Goal: Task Accomplishment & Management: Manage account settings

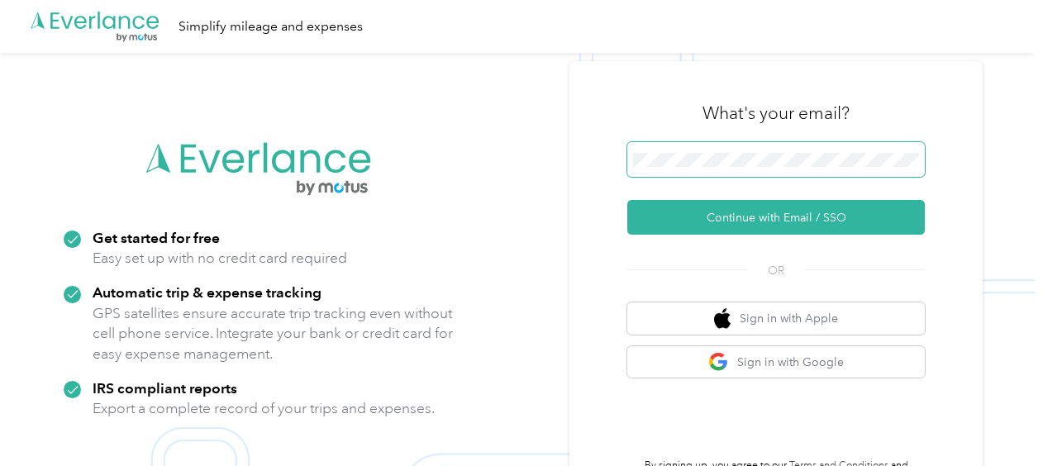
click at [718, 148] on span at bounding box center [777, 159] width 298 height 35
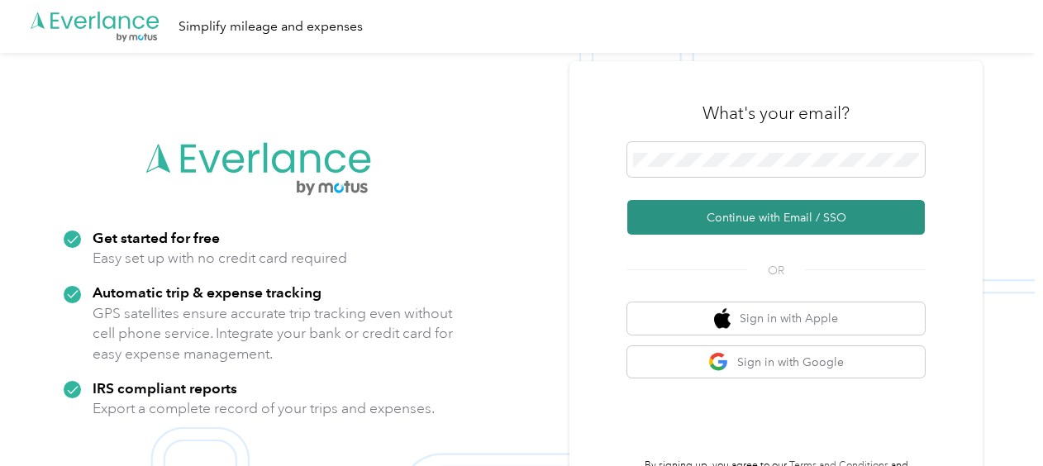
click at [744, 218] on button "Continue with Email / SSO" at bounding box center [777, 217] width 298 height 35
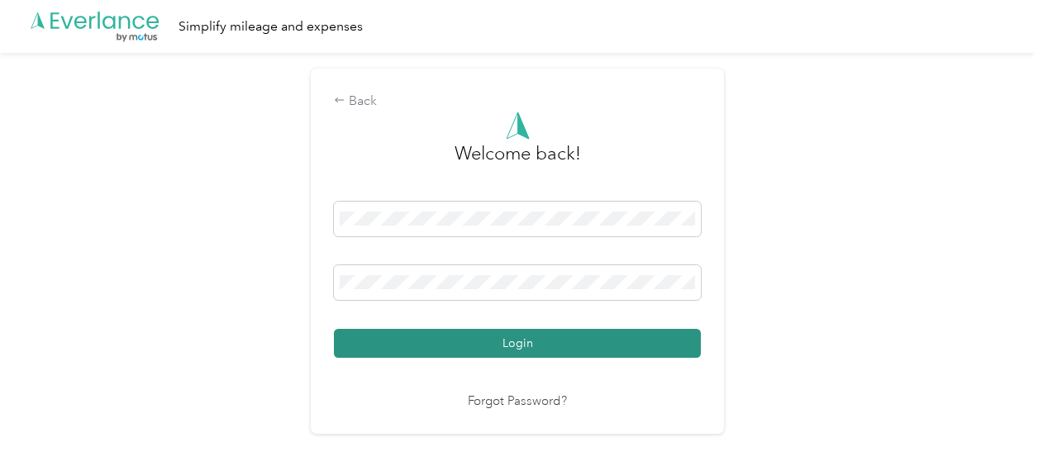
click at [565, 354] on button "Login" at bounding box center [517, 343] width 367 height 29
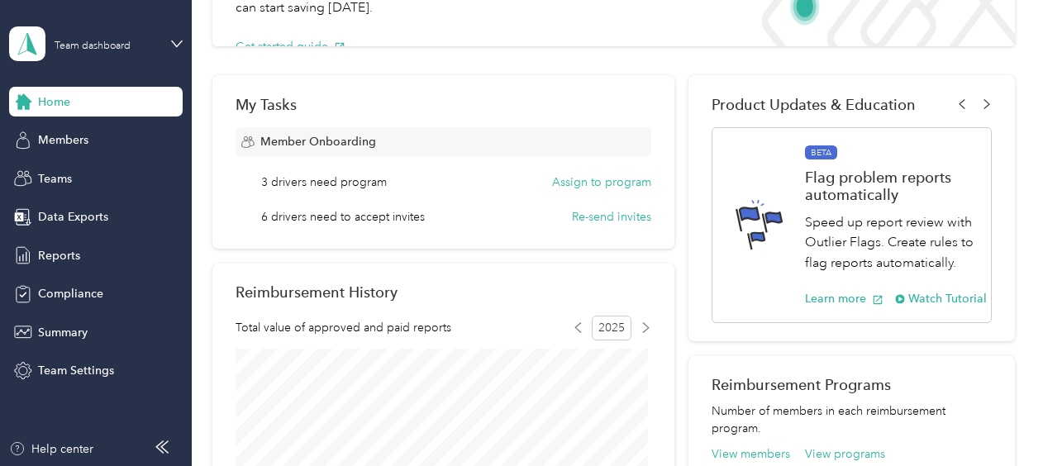
scroll to position [165, 0]
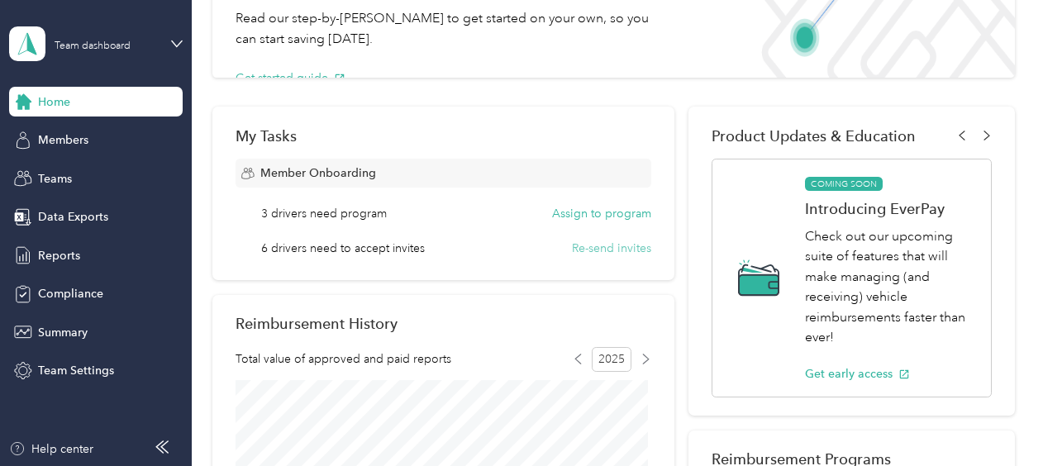
click at [601, 244] on button "Re-send invites" at bounding box center [611, 248] width 79 height 17
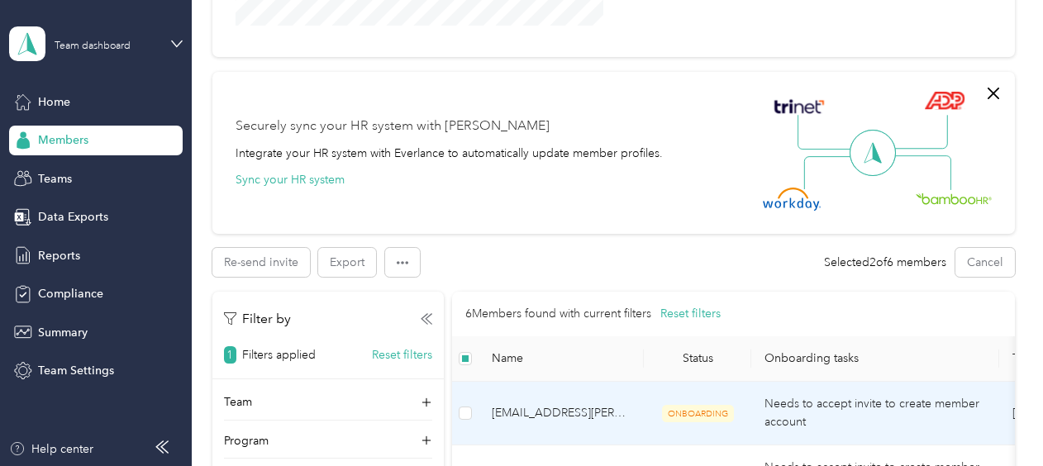
scroll to position [413, 0]
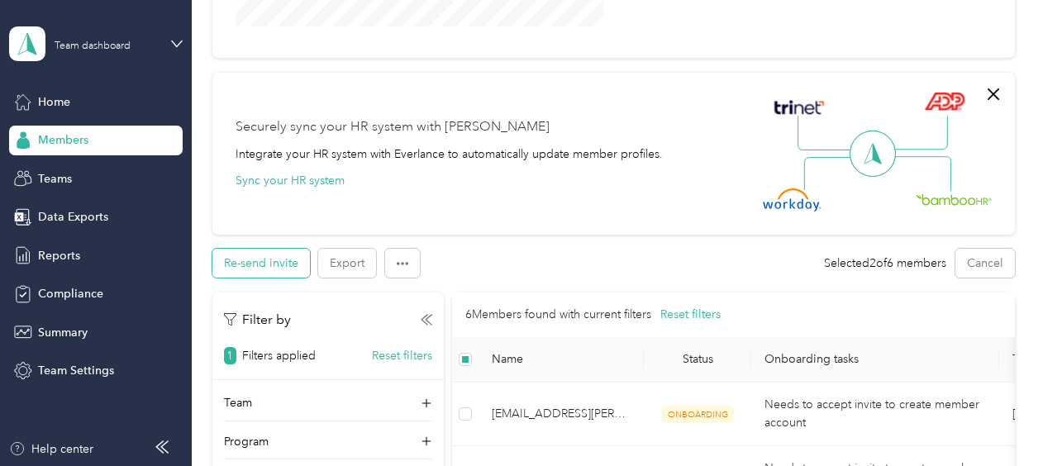
click at [256, 263] on button "Re-send invite" at bounding box center [261, 263] width 98 height 29
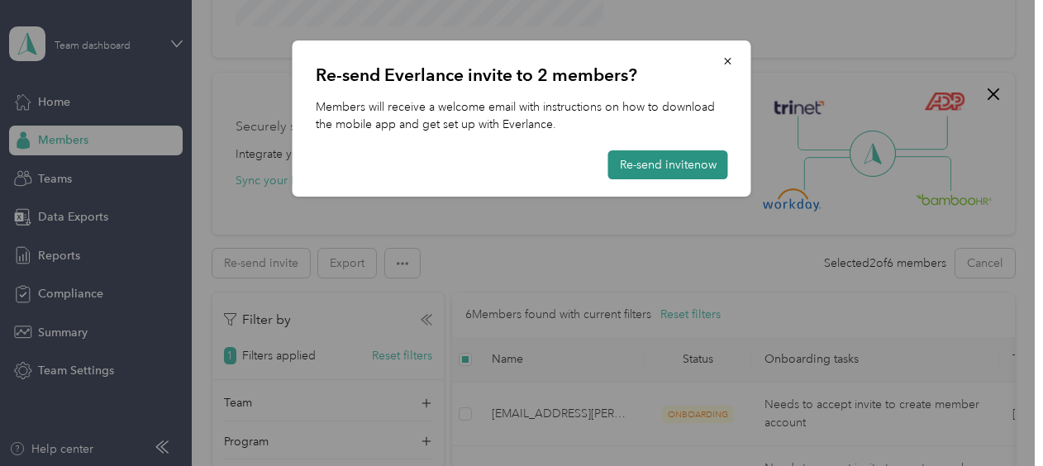
click at [653, 168] on button "Re-send invite now" at bounding box center [669, 164] width 120 height 29
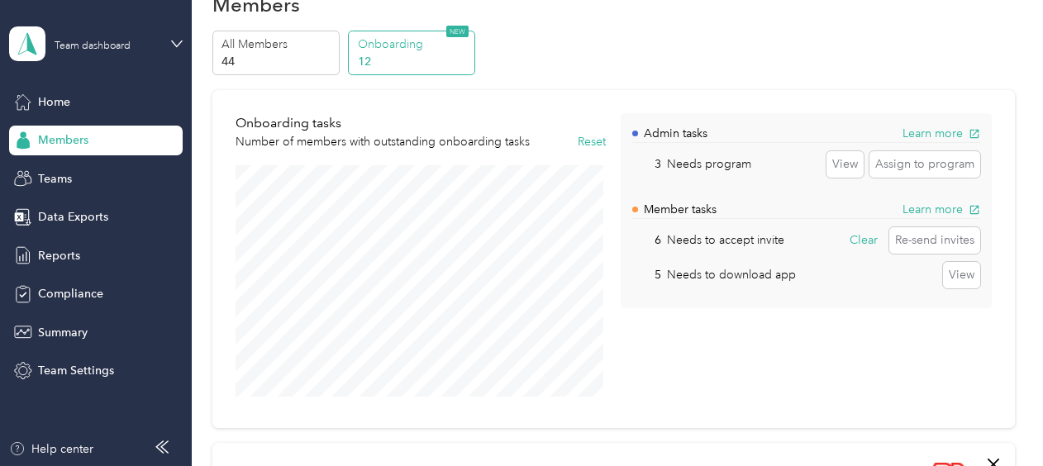
scroll to position [0, 0]
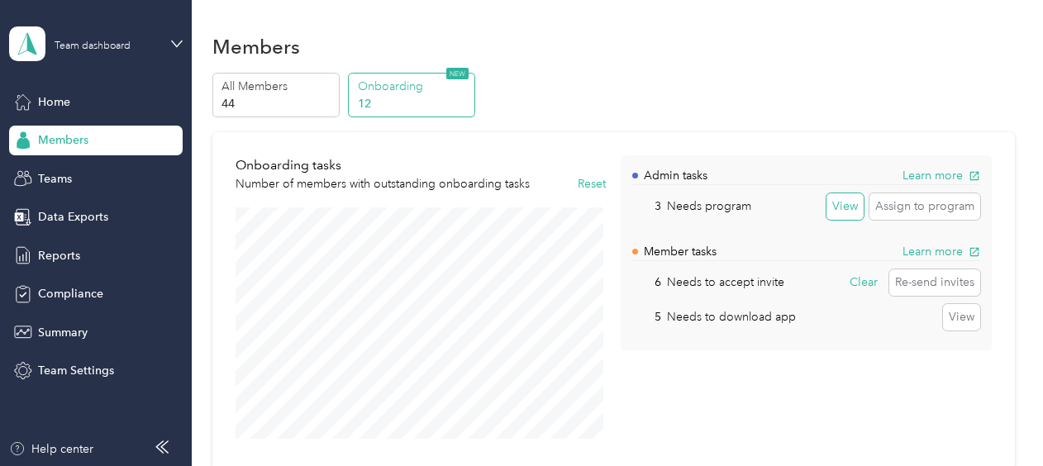
click at [843, 202] on button "View" at bounding box center [845, 206] width 37 height 26
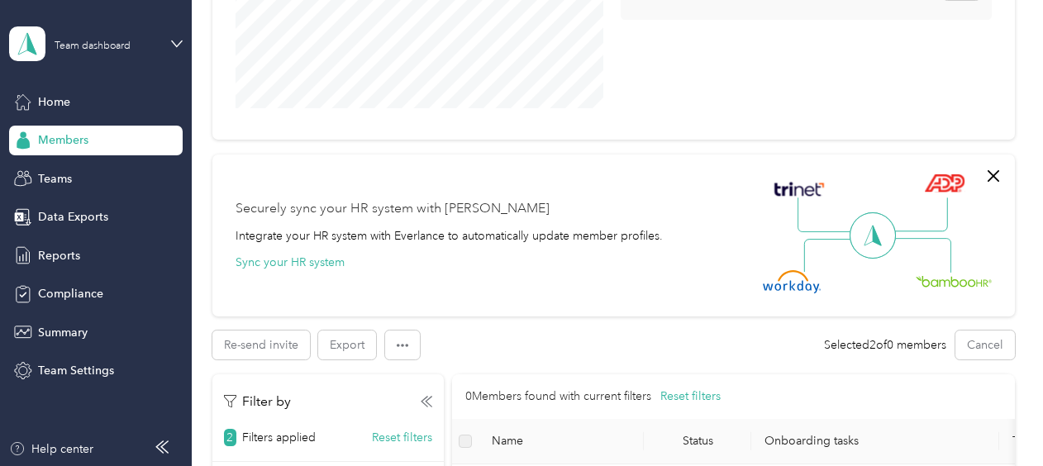
scroll to position [83, 0]
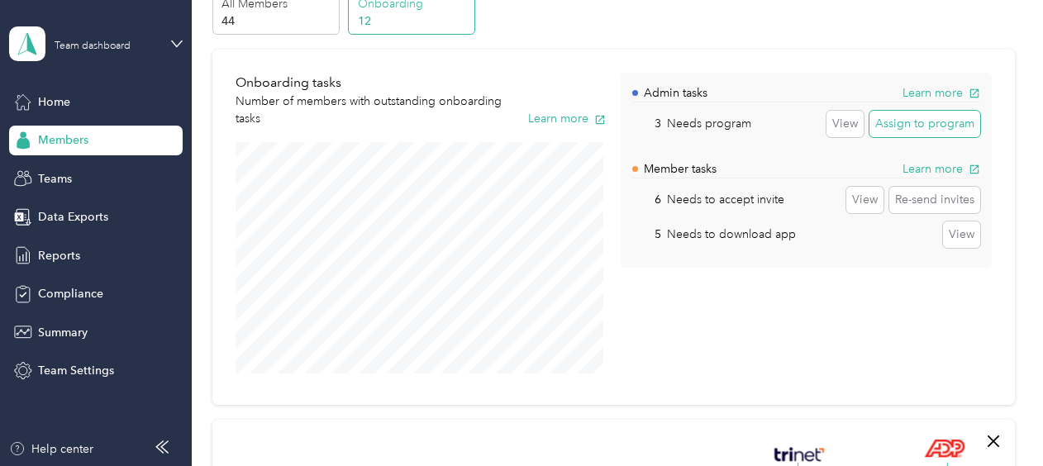
click at [915, 122] on button "Assign to program" at bounding box center [925, 124] width 111 height 26
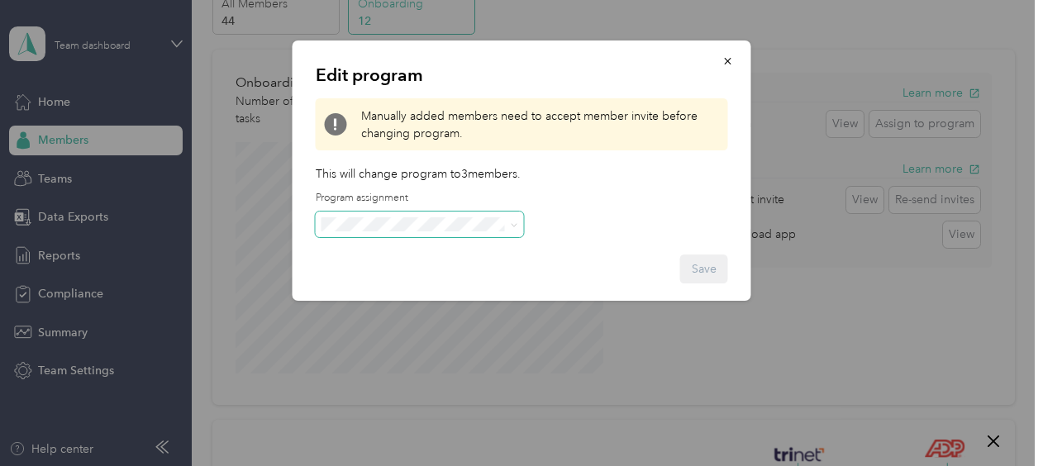
click at [516, 221] on span at bounding box center [514, 224] width 7 height 14
click at [725, 65] on icon "button" at bounding box center [729, 61] width 12 height 12
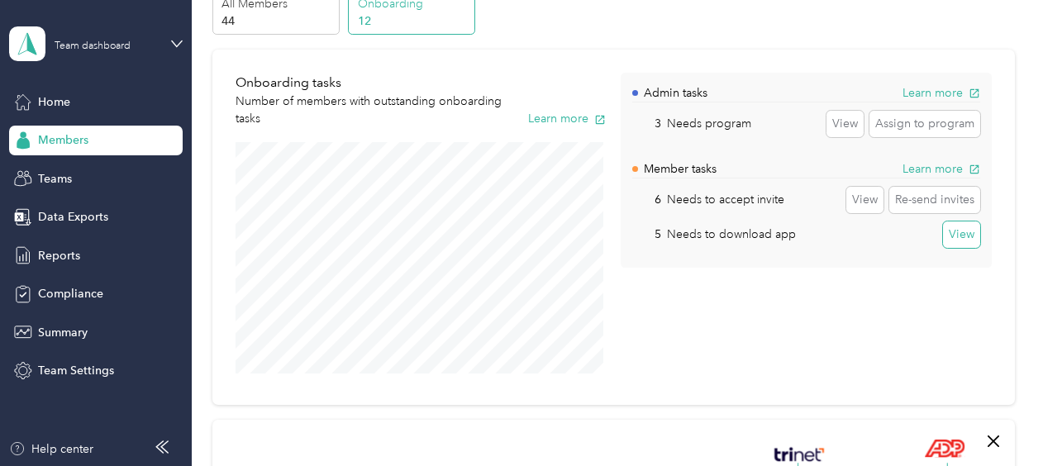
click at [954, 238] on button "View" at bounding box center [961, 235] width 37 height 26
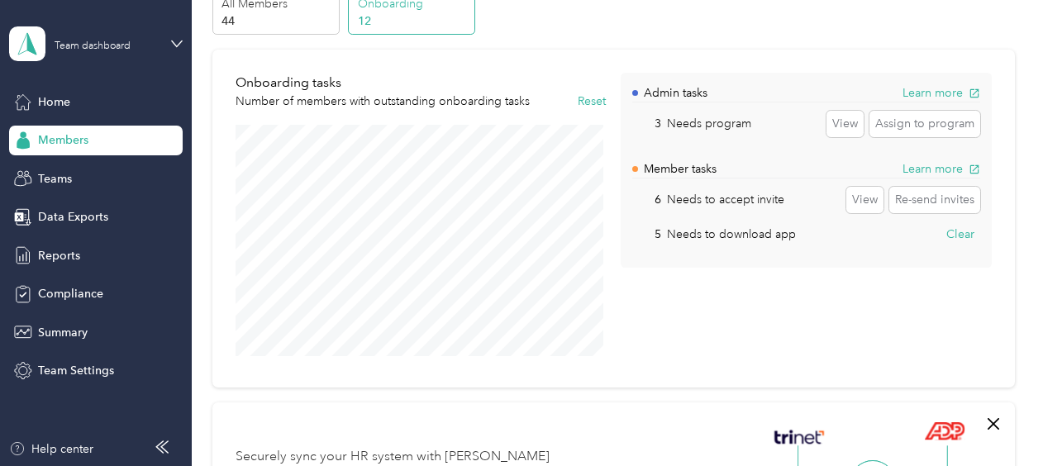
click at [729, 325] on div "Admin tasks Learn more 3 Needs program View Assign to program Member tasks Lear…" at bounding box center [806, 219] width 371 height 293
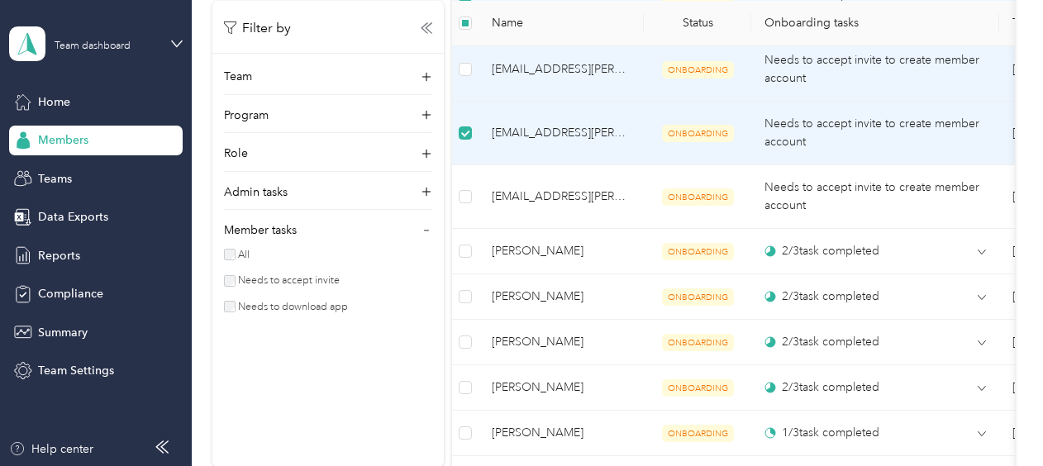
scroll to position [992, 0]
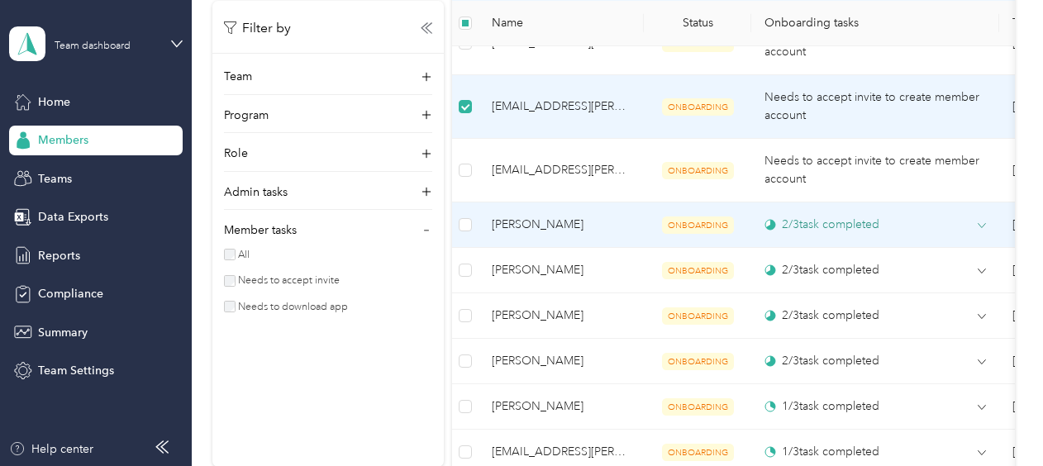
click at [976, 220] on div "2 / 3 task completed" at bounding box center [876, 224] width 222 height 17
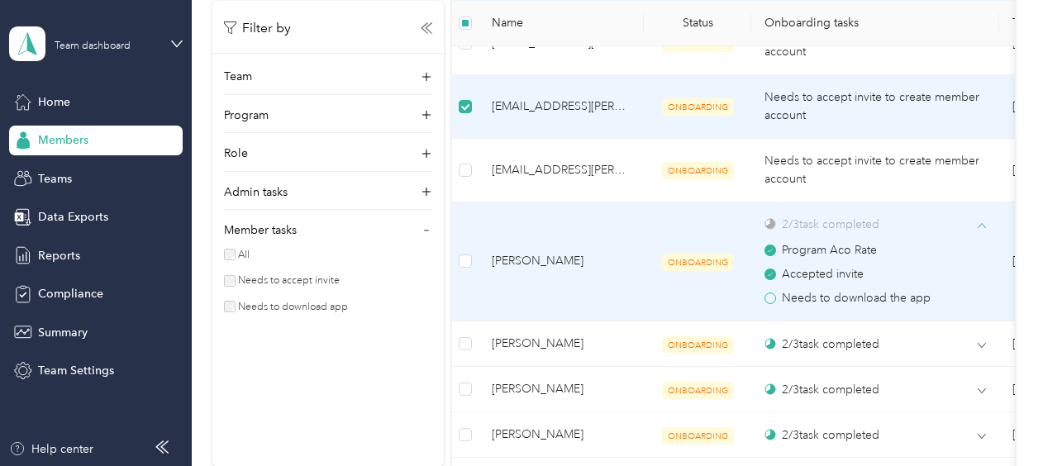
click at [976, 220] on div "2 / 3 task completed" at bounding box center [876, 224] width 222 height 17
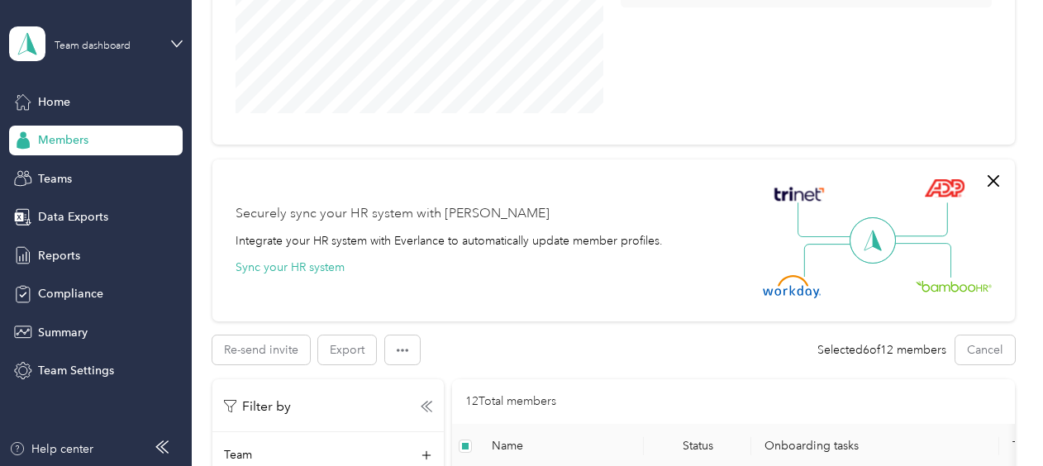
scroll to position [496, 0]
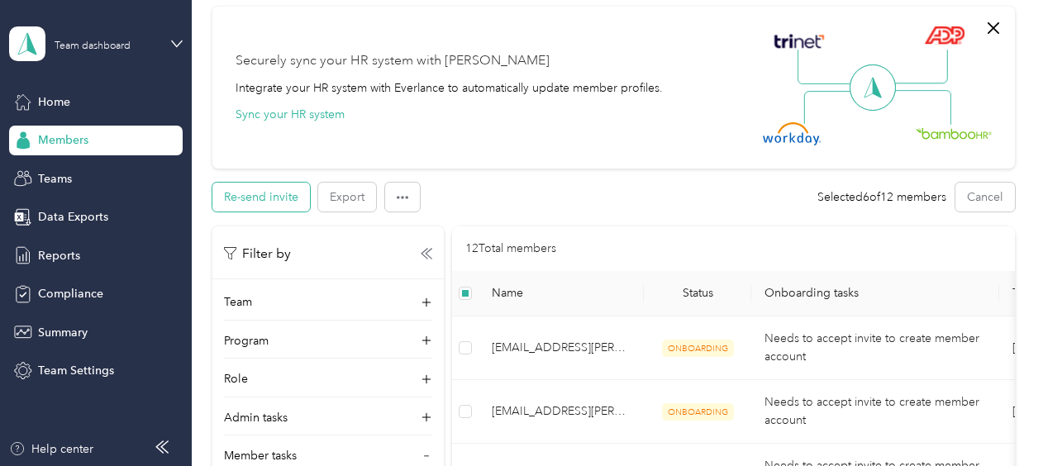
click at [266, 196] on button "Re-send invite" at bounding box center [261, 197] width 98 height 29
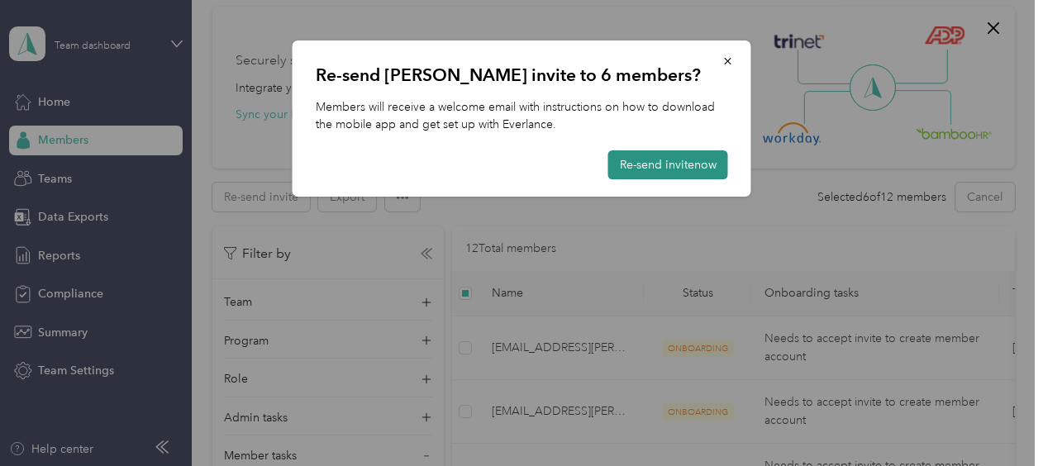
click at [657, 165] on button "Re-send invite now" at bounding box center [669, 164] width 120 height 29
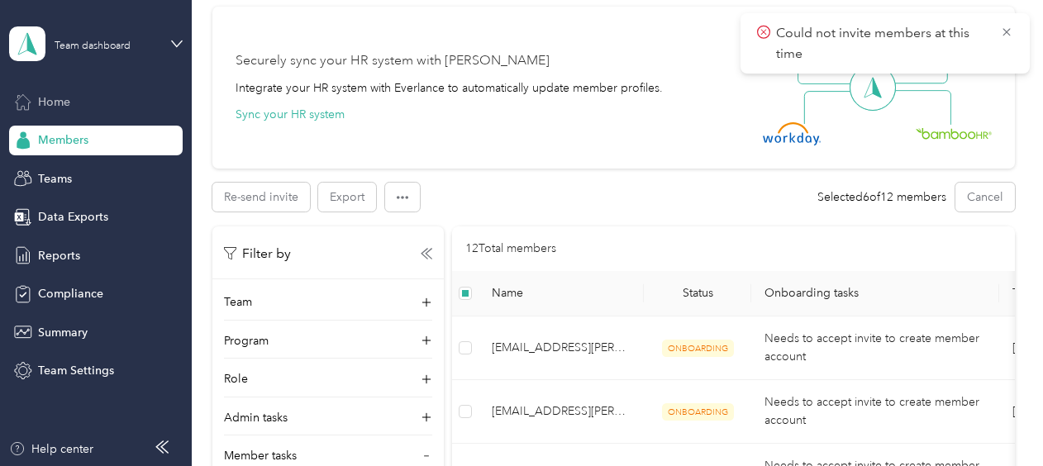
click at [68, 106] on span "Home" at bounding box center [54, 101] width 32 height 17
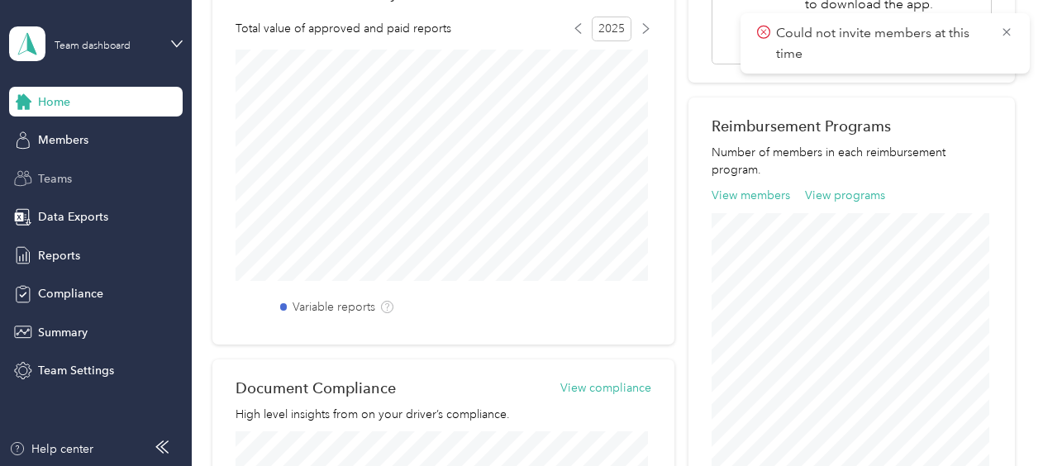
click at [74, 180] on div "Teams" at bounding box center [96, 179] width 174 height 30
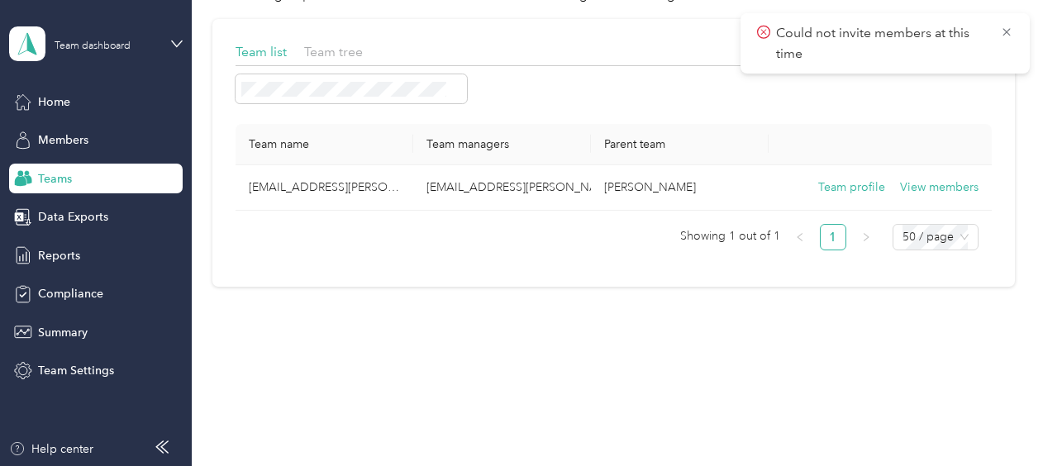
scroll to position [87, 0]
click at [1000, 32] on icon at bounding box center [1006, 32] width 13 height 15
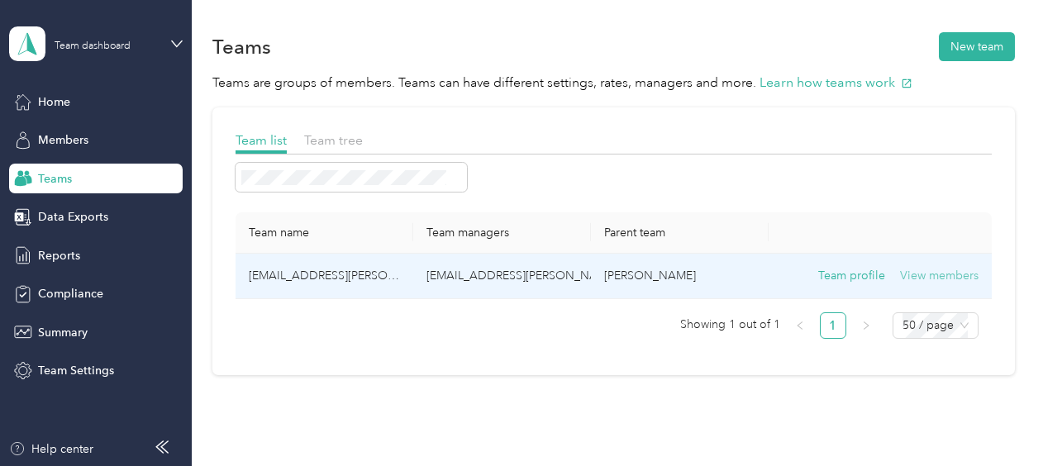
click at [934, 272] on button "View members" at bounding box center [939, 276] width 79 height 18
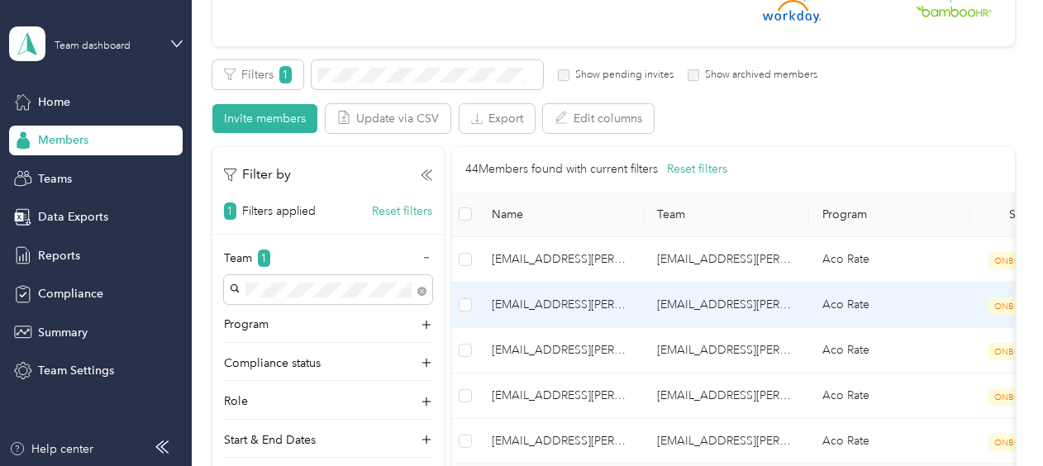
scroll to position [331, 0]
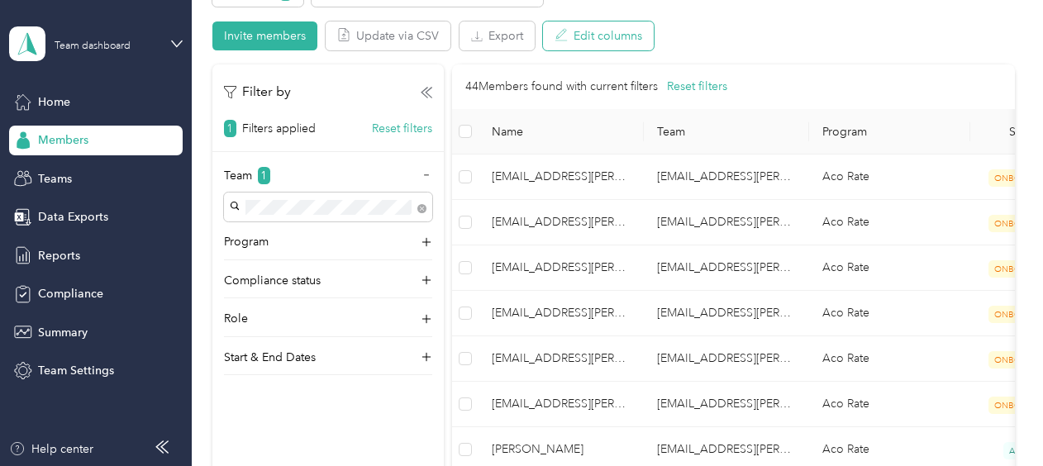
click at [595, 40] on button "Edit columns" at bounding box center [598, 35] width 111 height 29
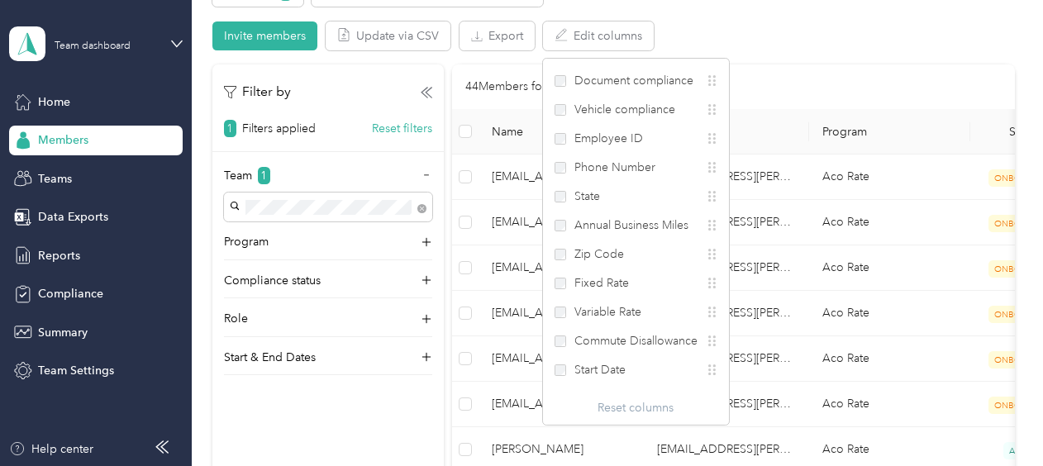
scroll to position [217, 0]
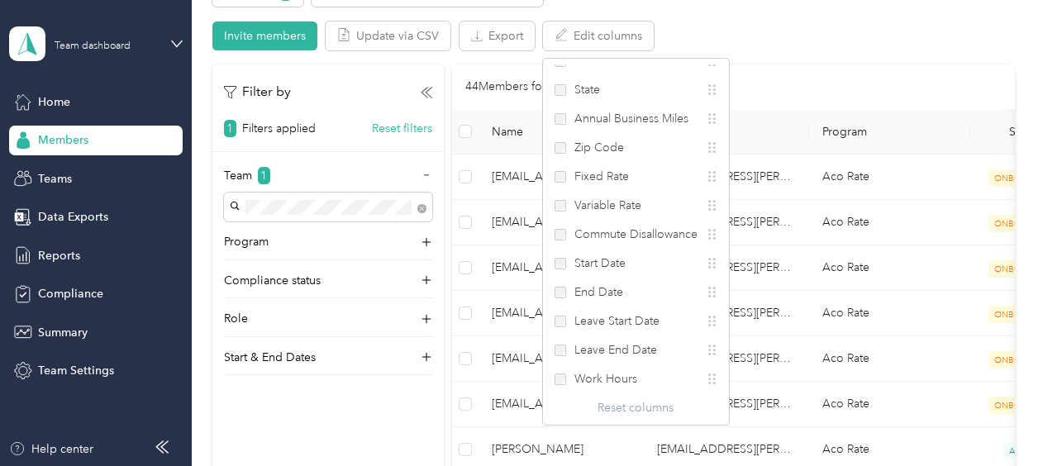
click at [747, 24] on div "Filters 1 Show pending invites Show archived members Invite members Update via …" at bounding box center [613, 14] width 803 height 73
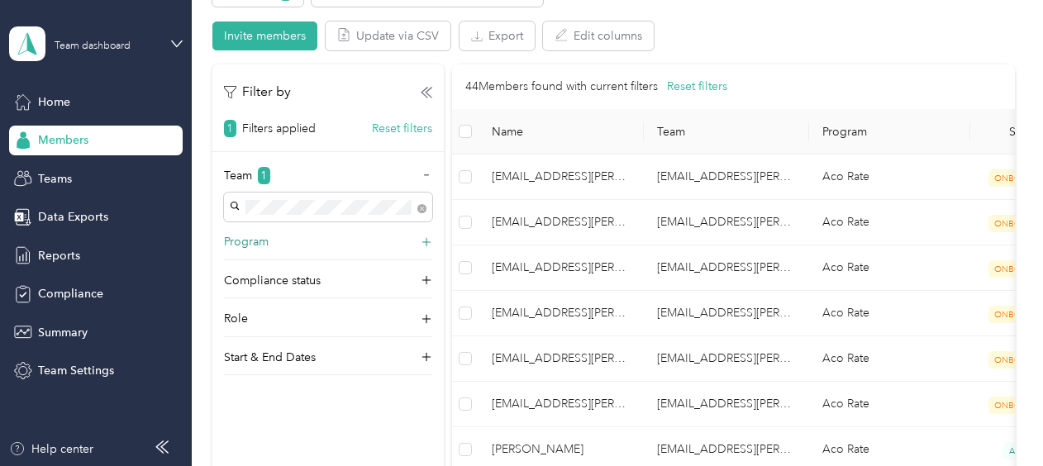
click at [426, 244] on icon at bounding box center [427, 242] width 10 height 10
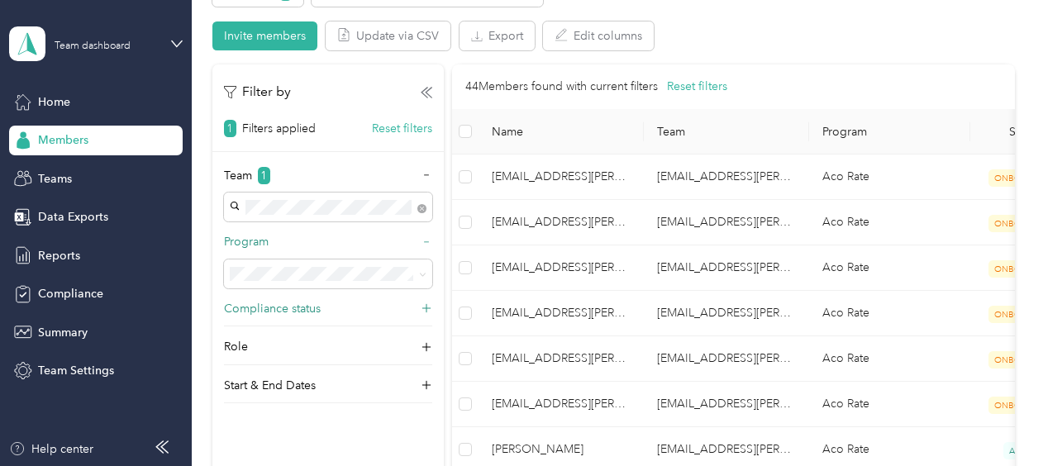
click at [423, 306] on icon at bounding box center [426, 309] width 17 height 17
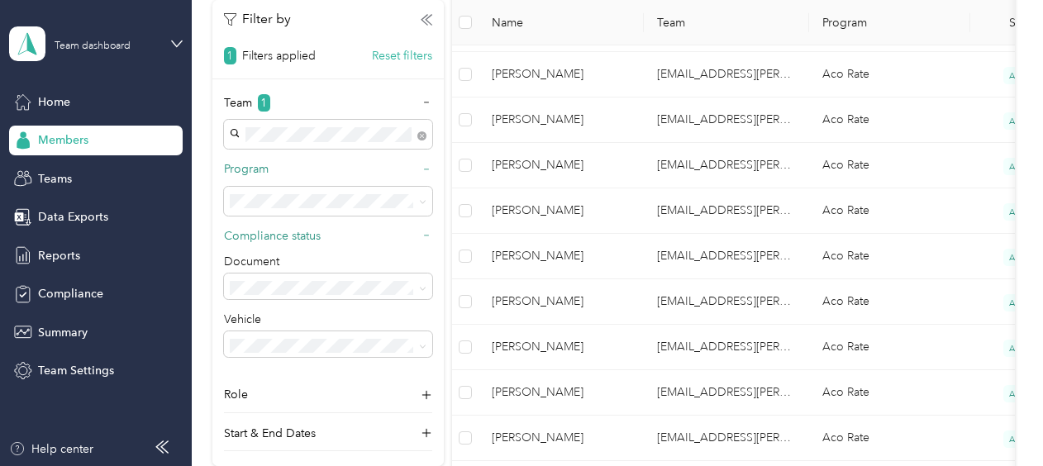
scroll to position [1075, 0]
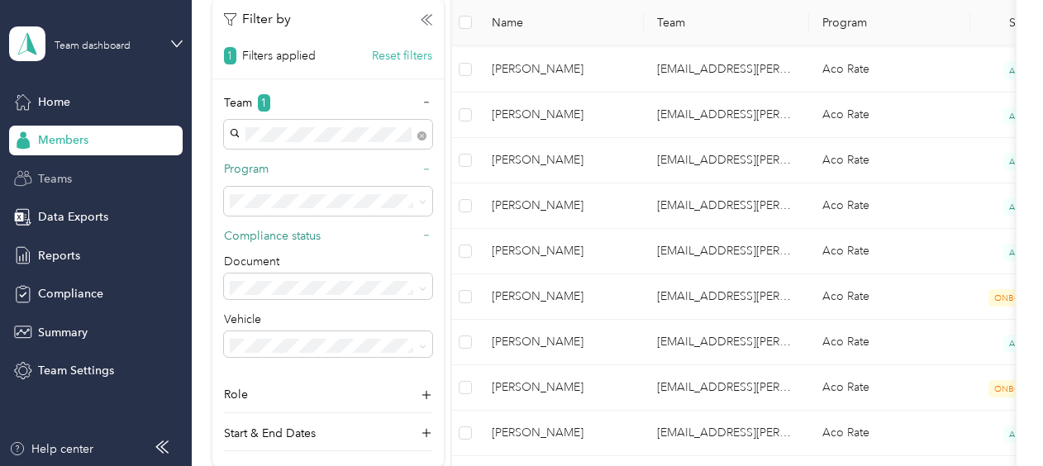
click at [51, 177] on span "Teams" at bounding box center [55, 178] width 34 height 17
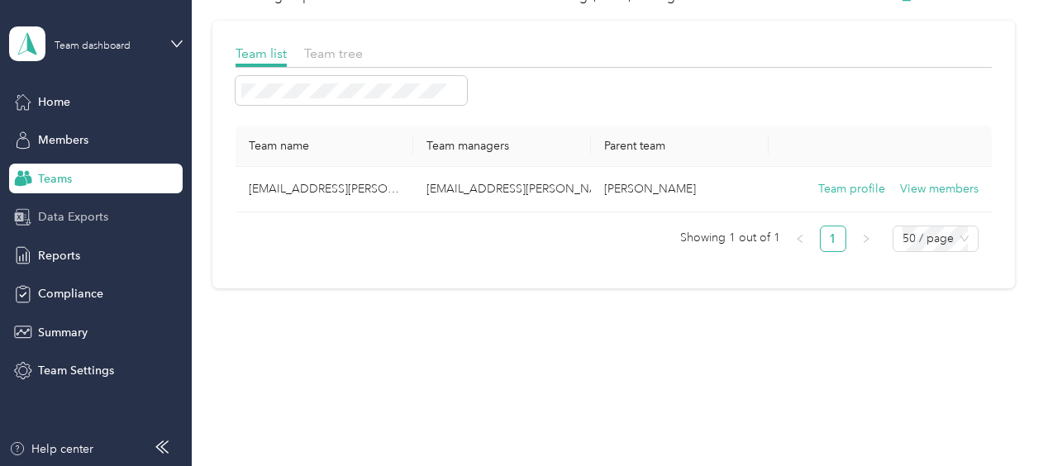
click at [79, 217] on span "Data Exports" at bounding box center [73, 216] width 70 height 17
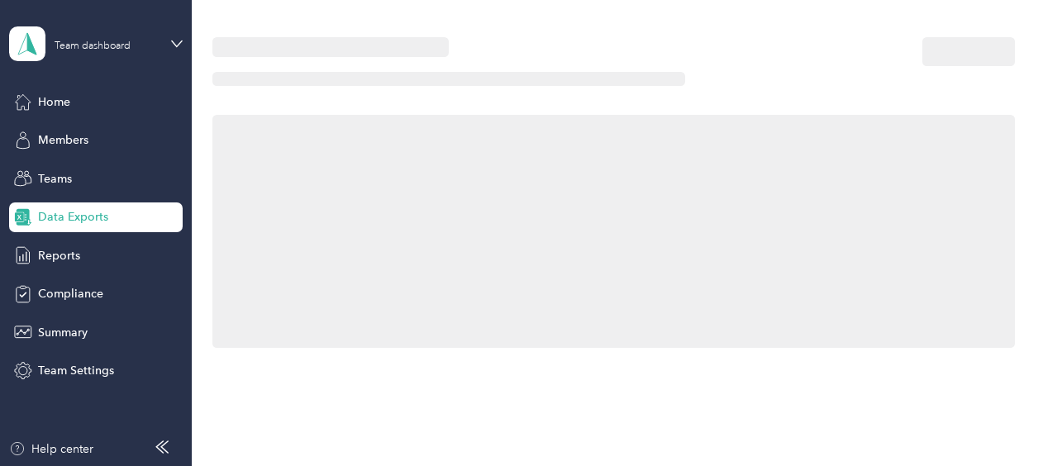
scroll to position [240, 0]
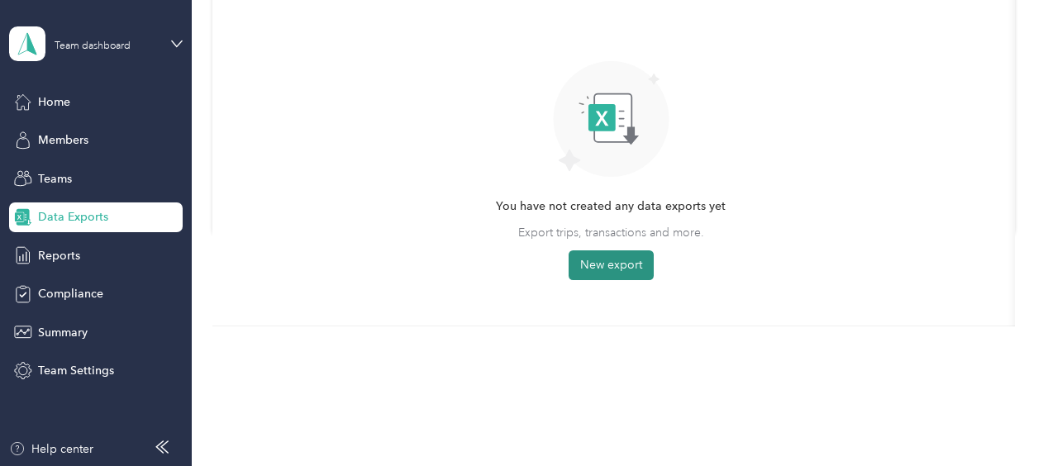
click at [633, 270] on button "New export" at bounding box center [611, 266] width 85 height 30
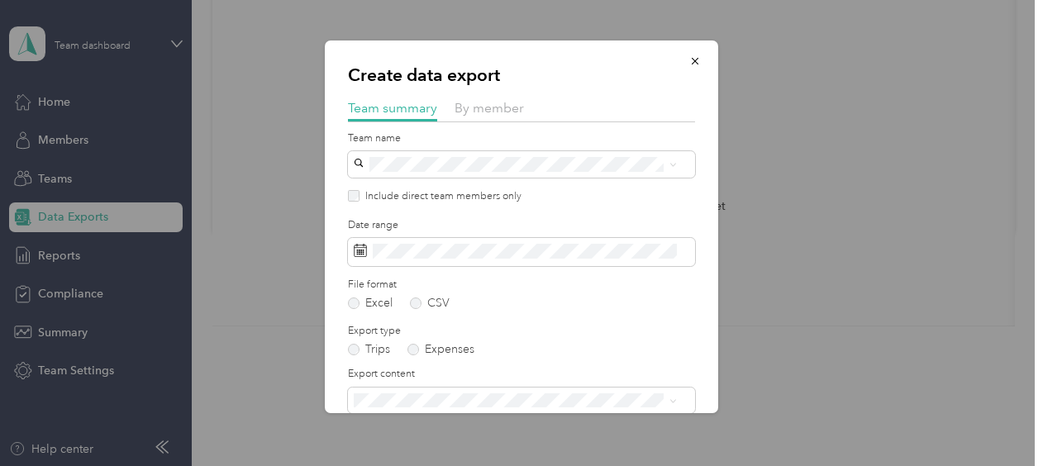
scroll to position [80, 0]
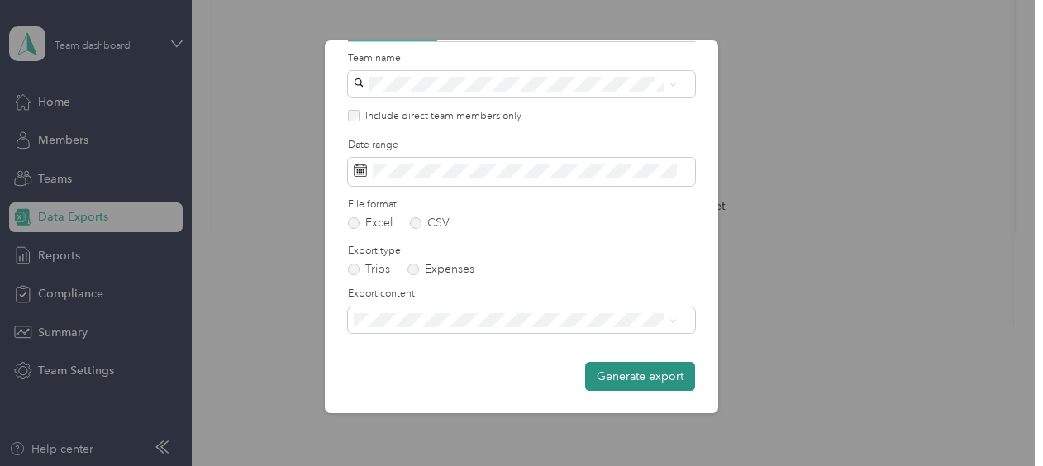
click at [628, 370] on button "Generate export" at bounding box center [640, 376] width 110 height 29
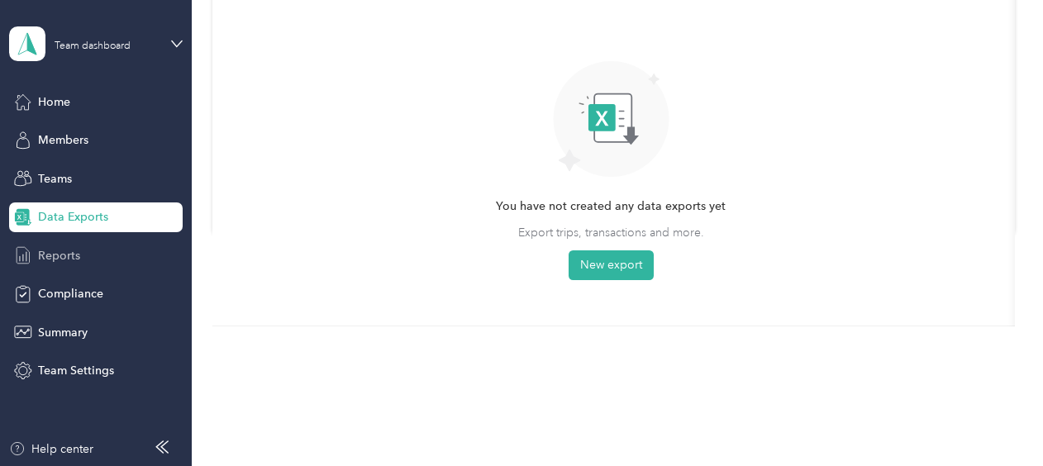
click at [62, 255] on span "Reports" at bounding box center [59, 255] width 42 height 17
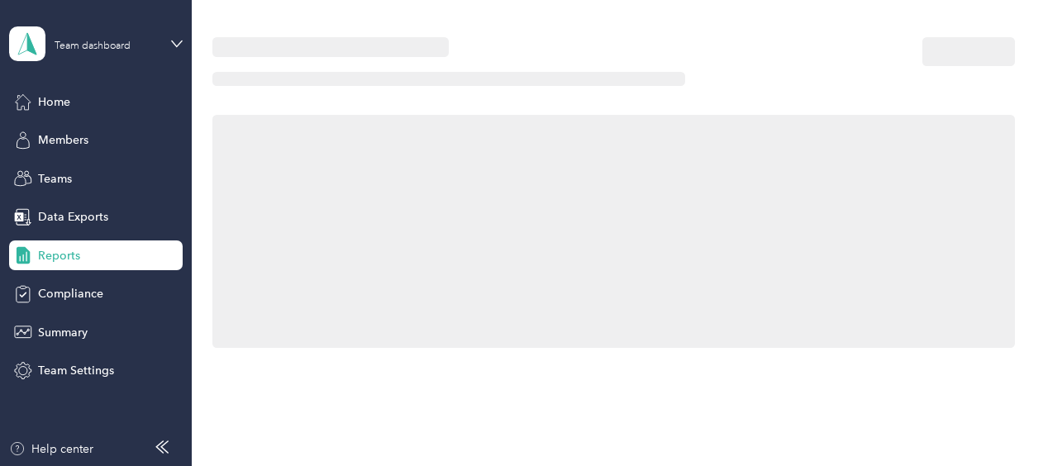
scroll to position [240, 0]
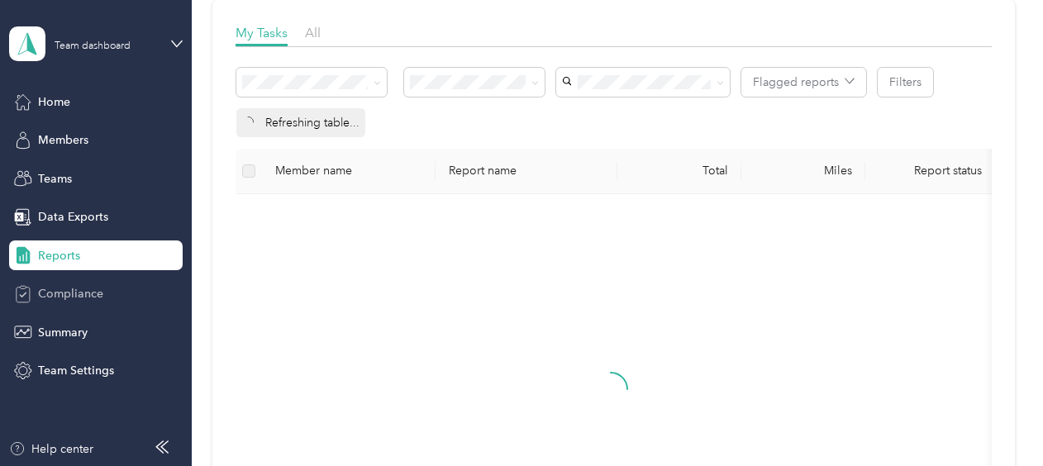
click at [66, 293] on span "Compliance" at bounding box center [70, 293] width 65 height 17
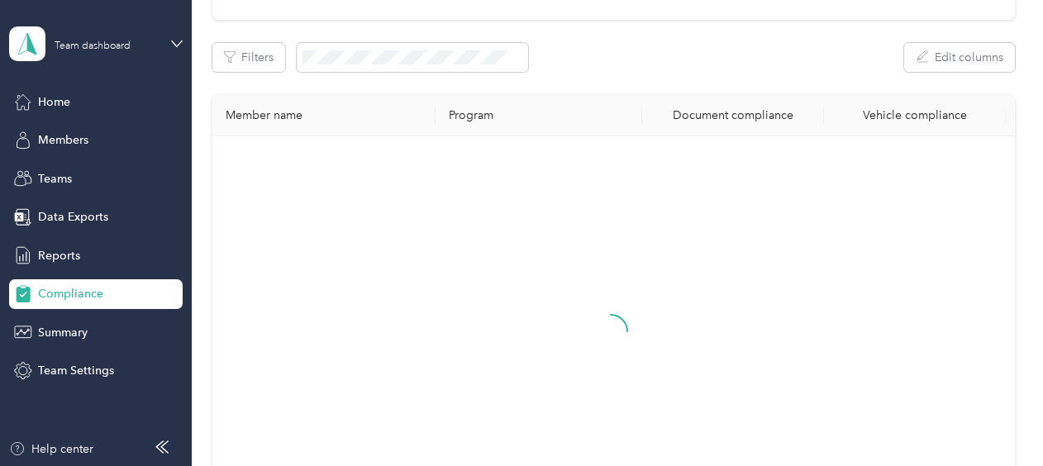
scroll to position [240, 0]
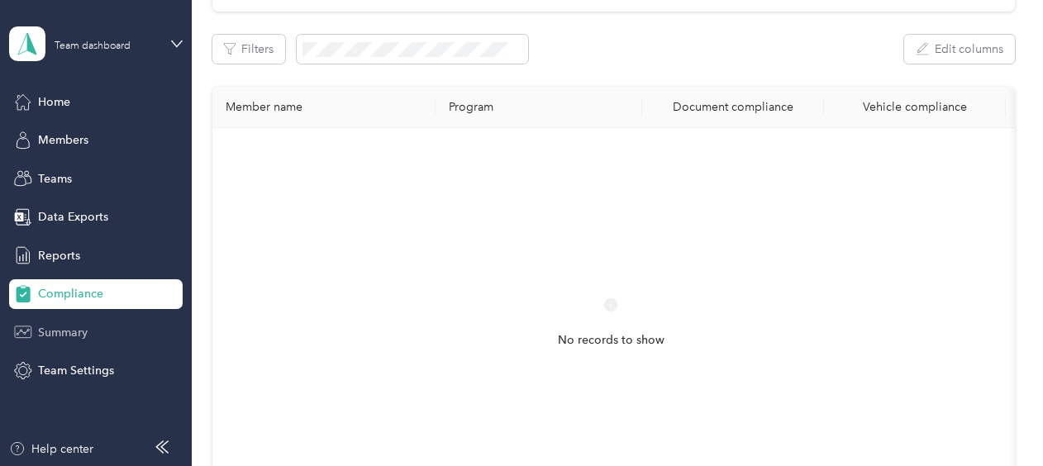
click at [74, 332] on span "Summary" at bounding box center [63, 332] width 50 height 17
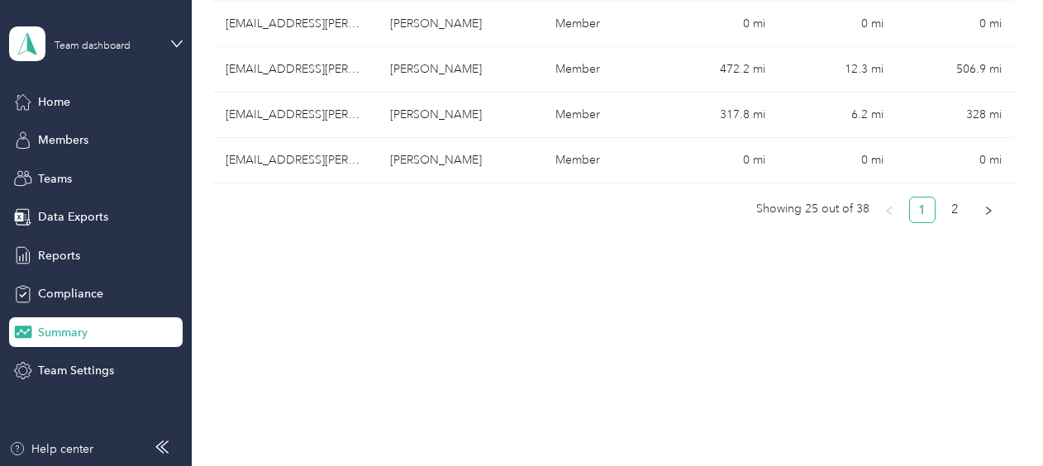
scroll to position [1348, 0]
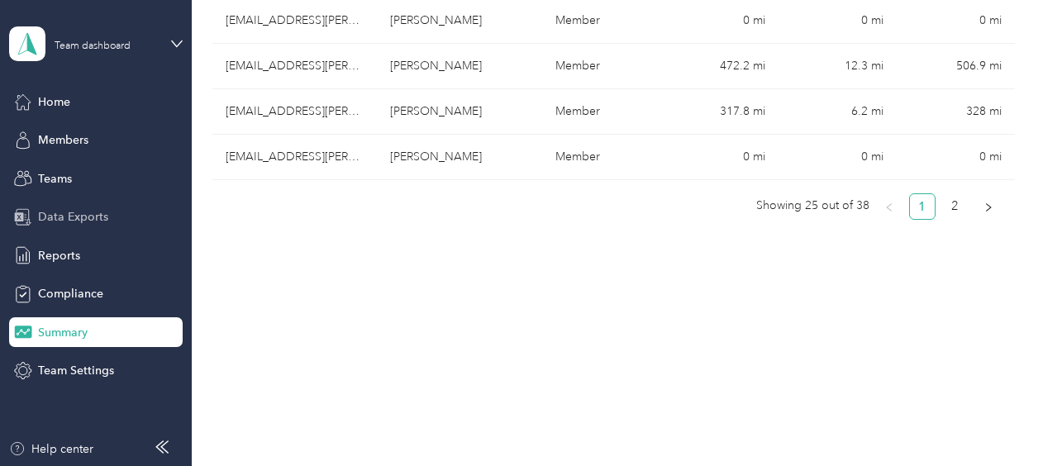
click at [62, 218] on span "Data Exports" at bounding box center [73, 216] width 70 height 17
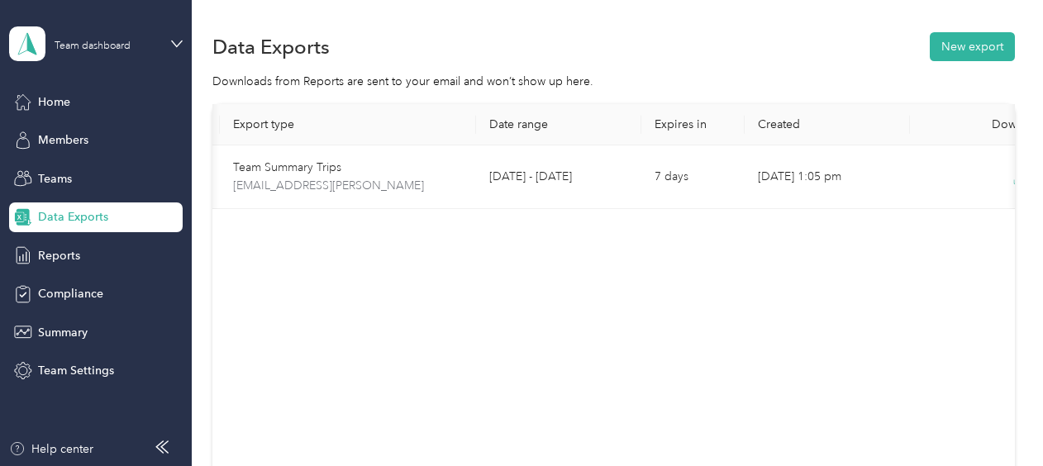
scroll to position [0, 99]
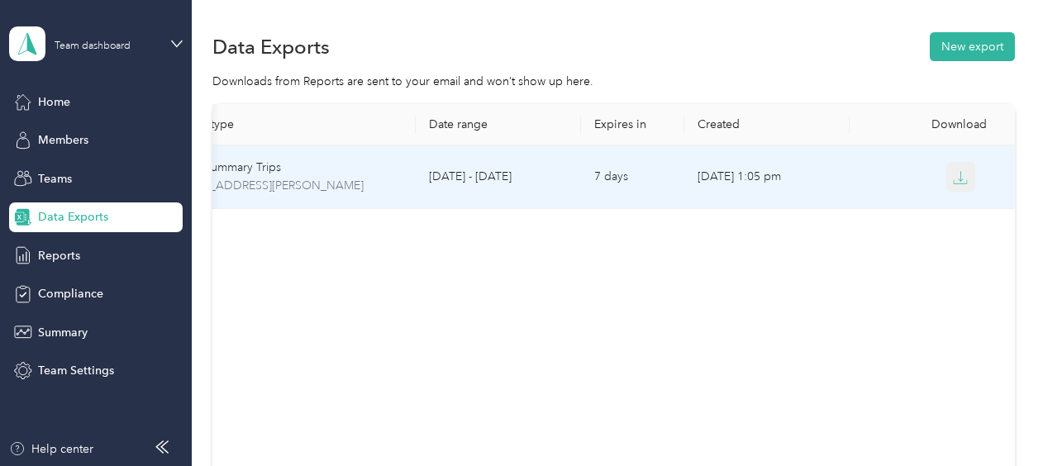
click at [962, 175] on icon "button" at bounding box center [960, 177] width 15 height 15
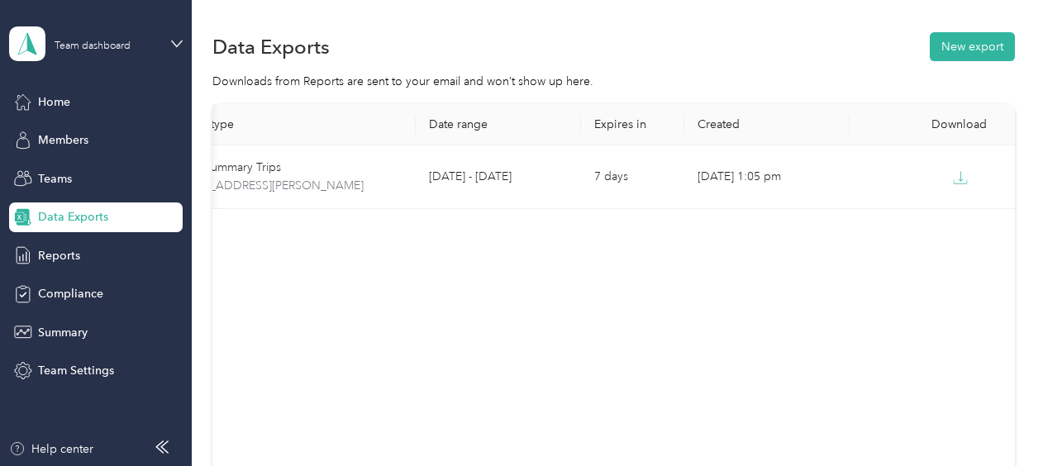
click at [572, 17] on div "Data Exports New export Downloads from Reports are sent to your email and won’t…" at bounding box center [613, 312] width 843 height 625
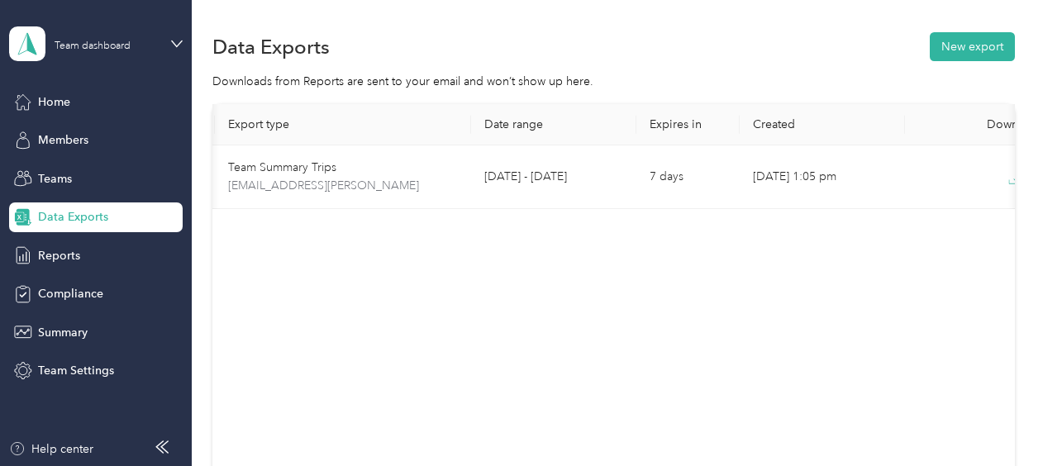
scroll to position [0, 0]
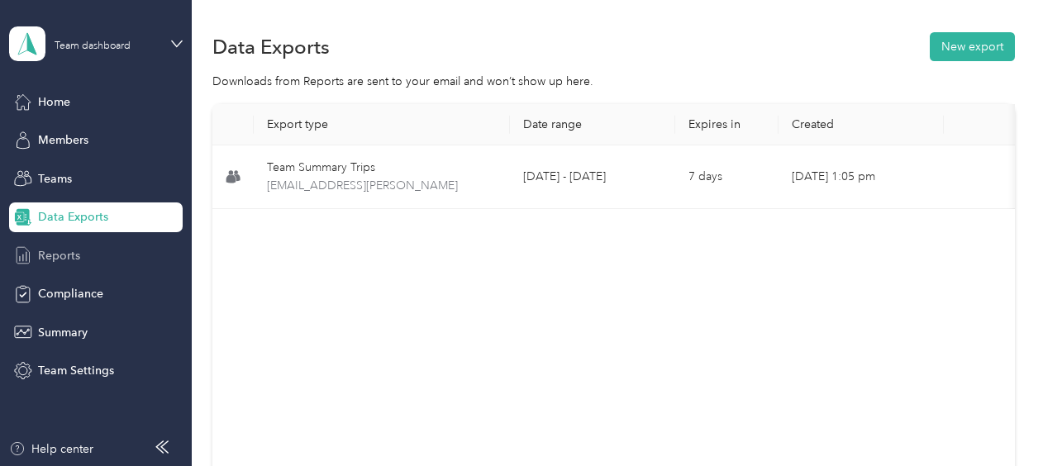
click at [89, 258] on div "Reports" at bounding box center [96, 256] width 174 height 30
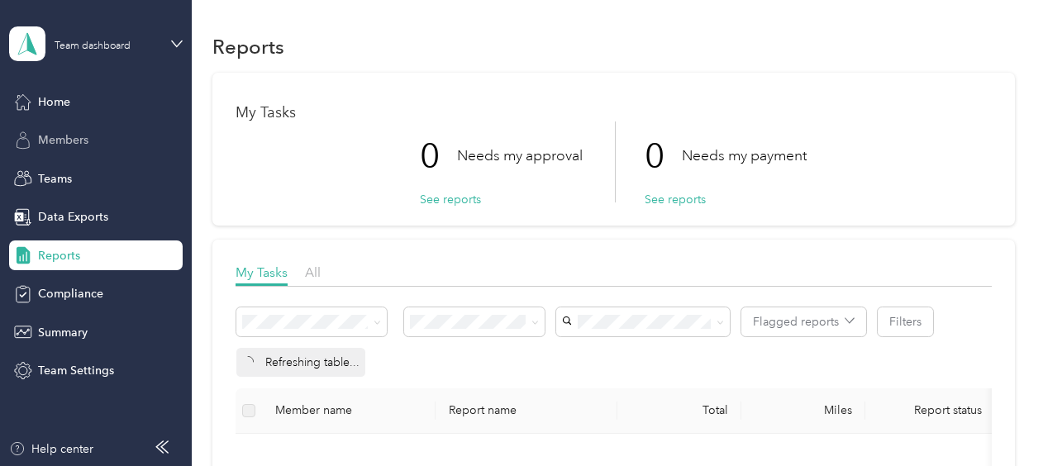
click at [56, 141] on span "Members" at bounding box center [63, 139] width 50 height 17
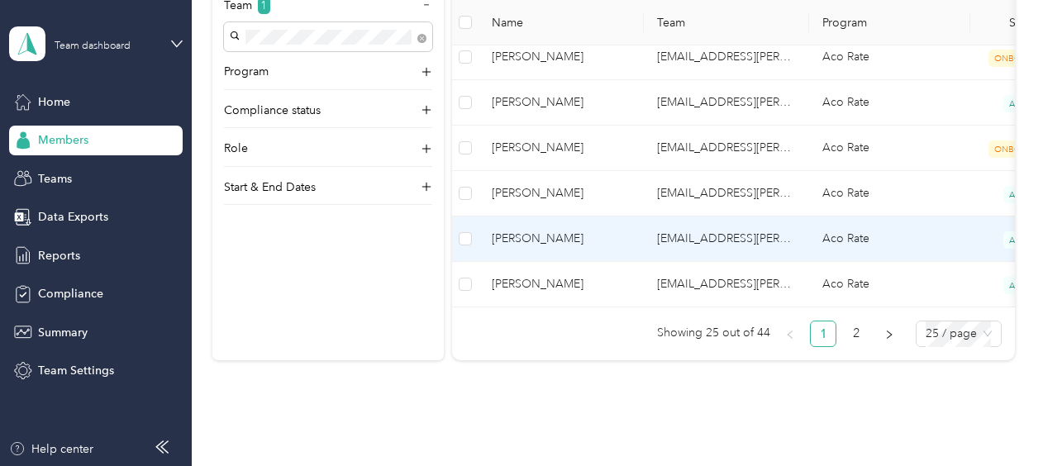
scroll to position [1323, 0]
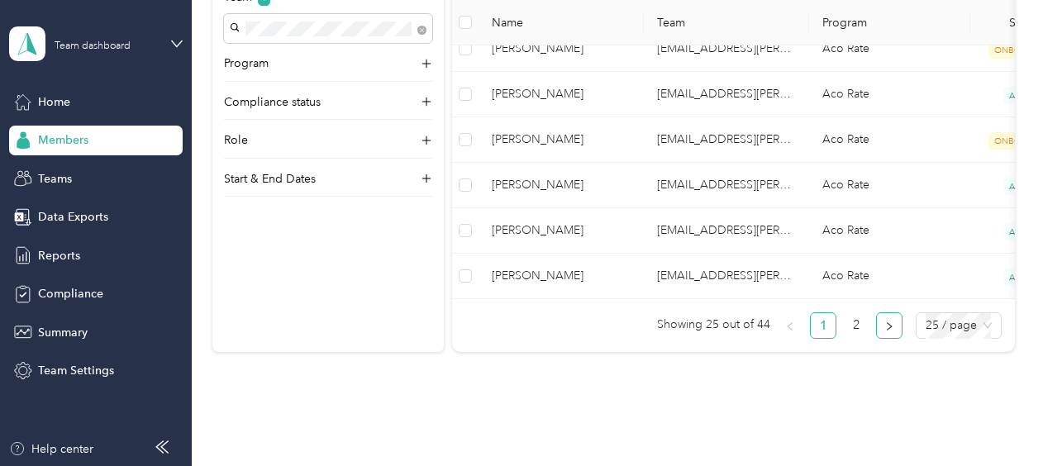
click at [885, 332] on icon "right" at bounding box center [890, 327] width 10 height 10
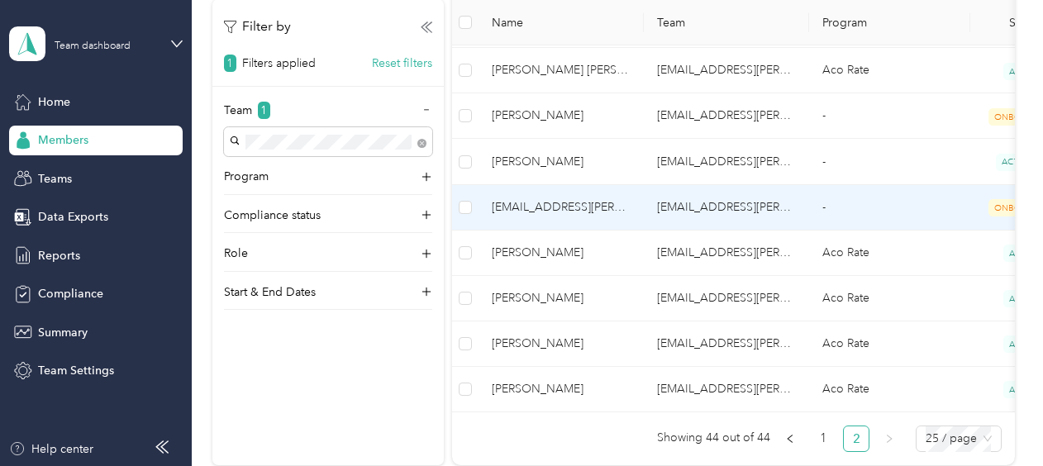
scroll to position [963, 0]
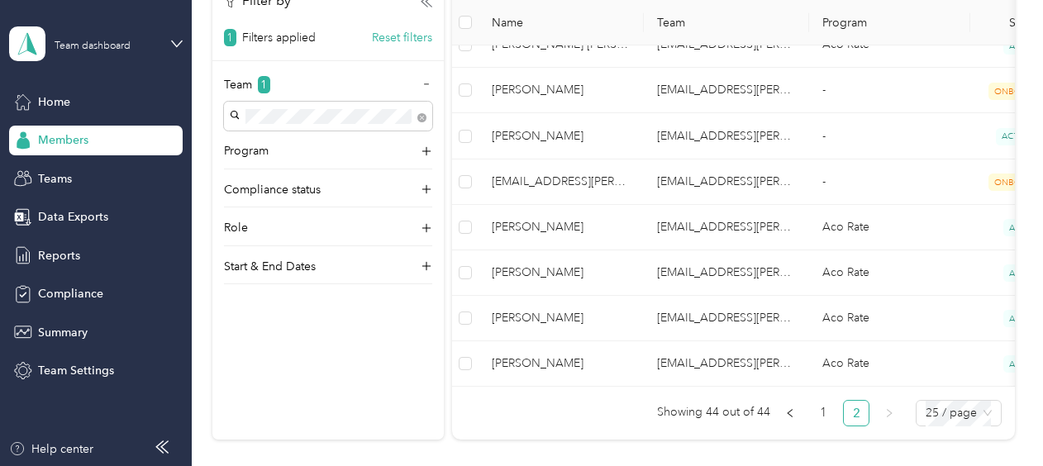
click at [183, 36] on aside "Team dashboard Home Members Teams Data Exports Reports Compliance Summary Team …" at bounding box center [96, 233] width 192 height 466
click at [179, 40] on icon at bounding box center [177, 44] width 12 height 12
click at [84, 169] on div "Personal dashboard" at bounding box center [76, 164] width 104 height 17
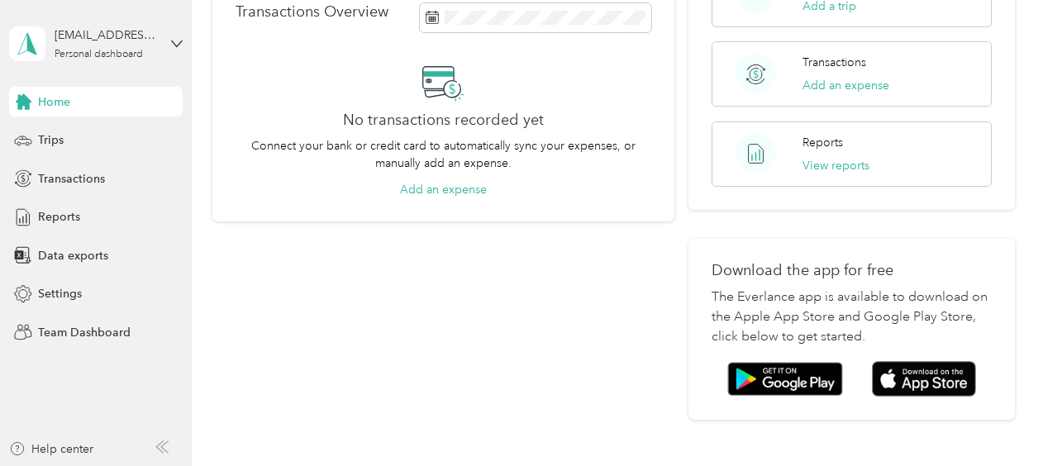
scroll to position [413, 0]
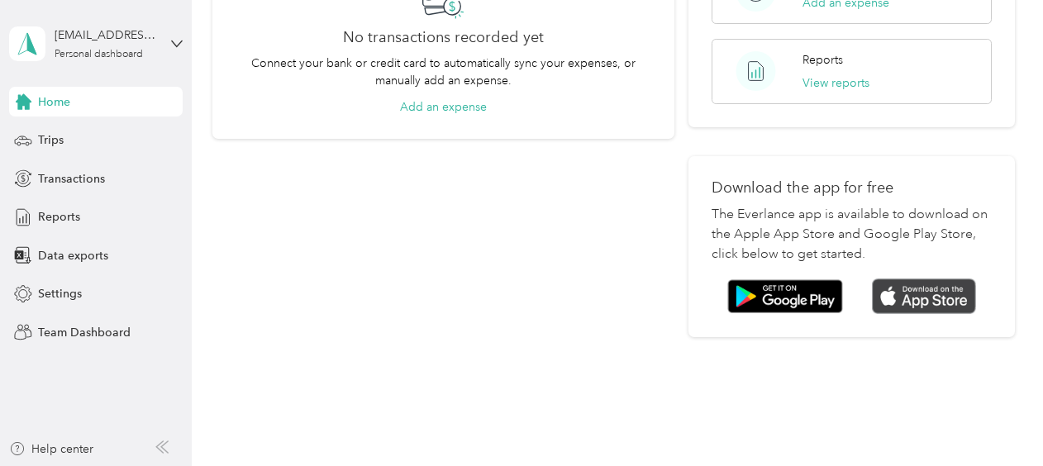
click at [927, 279] on img at bounding box center [924, 297] width 104 height 36
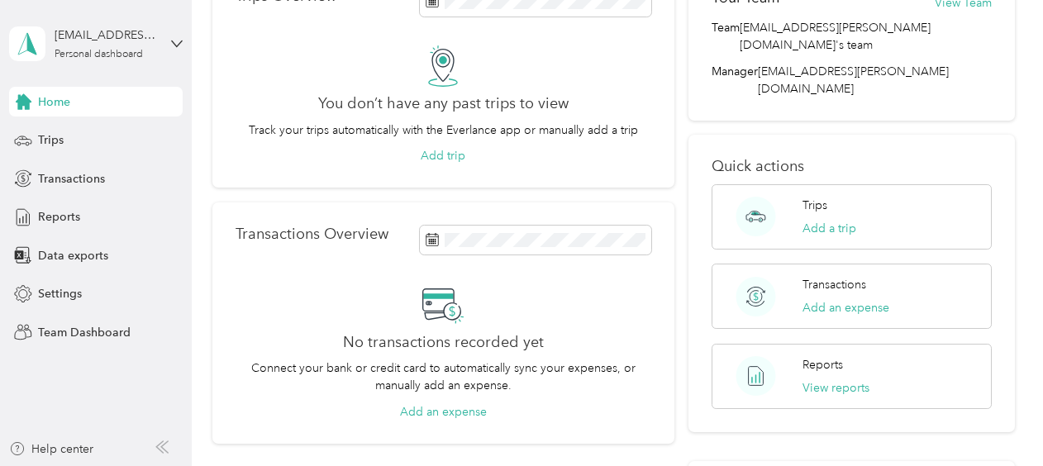
scroll to position [83, 0]
